Goal: Navigation & Orientation: Find specific page/section

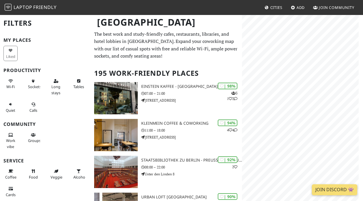
scroll to position [50, 0]
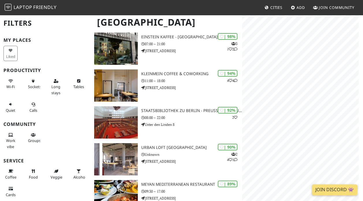
scroll to position [50, 0]
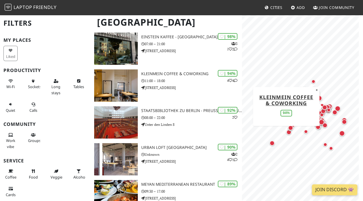
click at [317, 90] on button "×" at bounding box center [316, 90] width 5 height 6
